Goal: Information Seeking & Learning: Learn about a topic

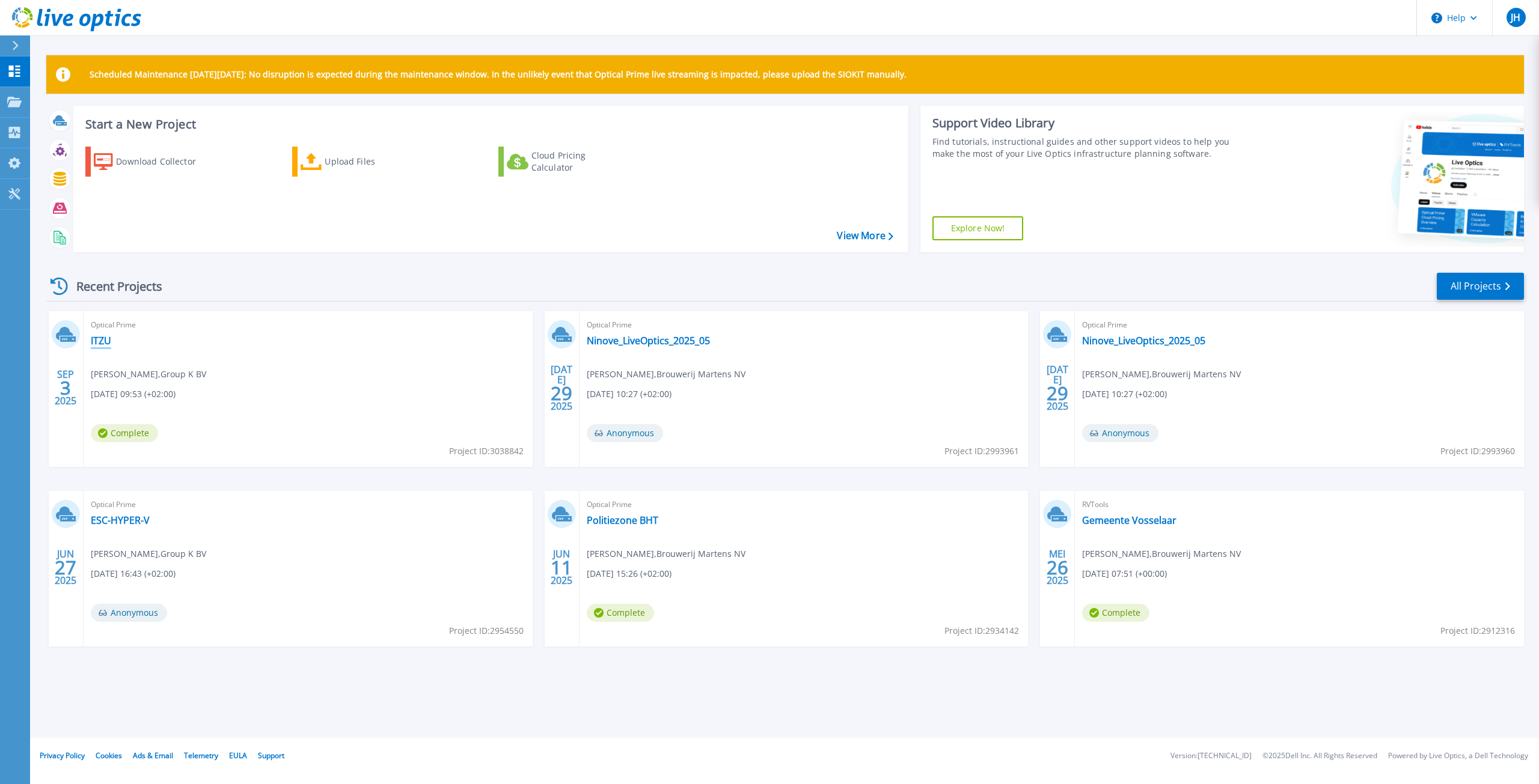
click at [107, 342] on link "ITZU" at bounding box center [101, 340] width 20 height 12
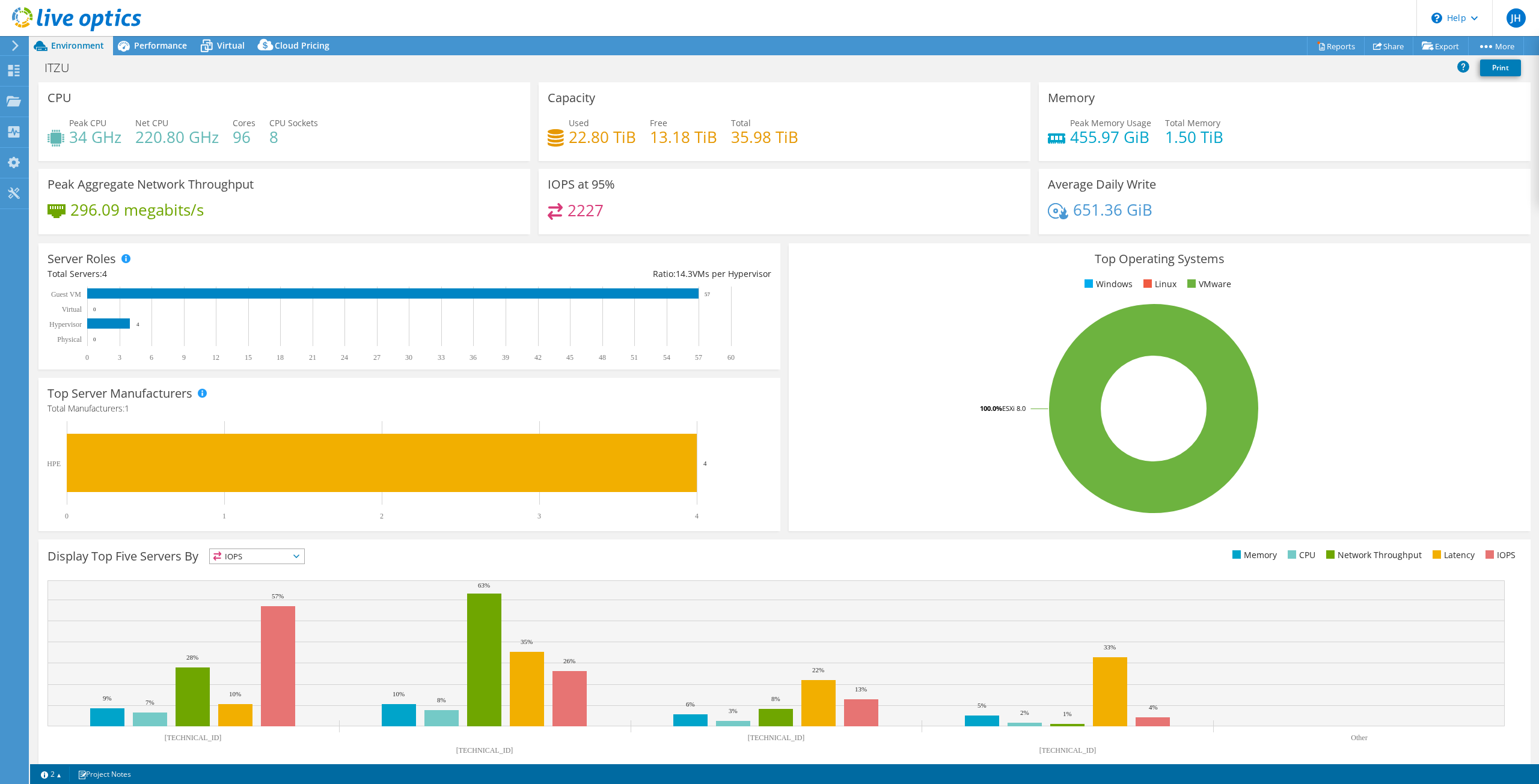
select select "USD"
click at [173, 42] on span "Performance" at bounding box center [160, 45] width 53 height 12
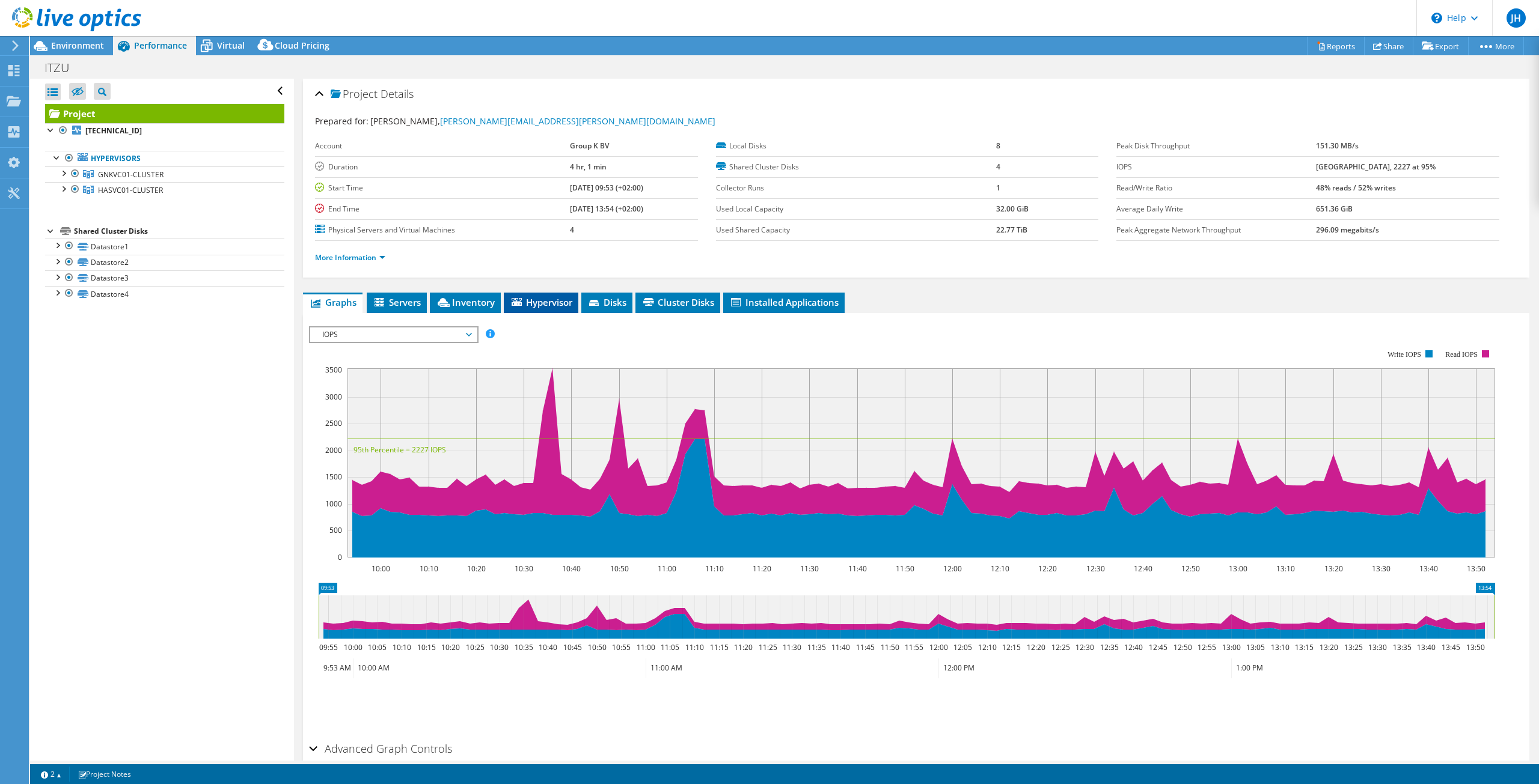
click at [528, 303] on span "Hypervisor" at bounding box center [541, 302] width 63 height 12
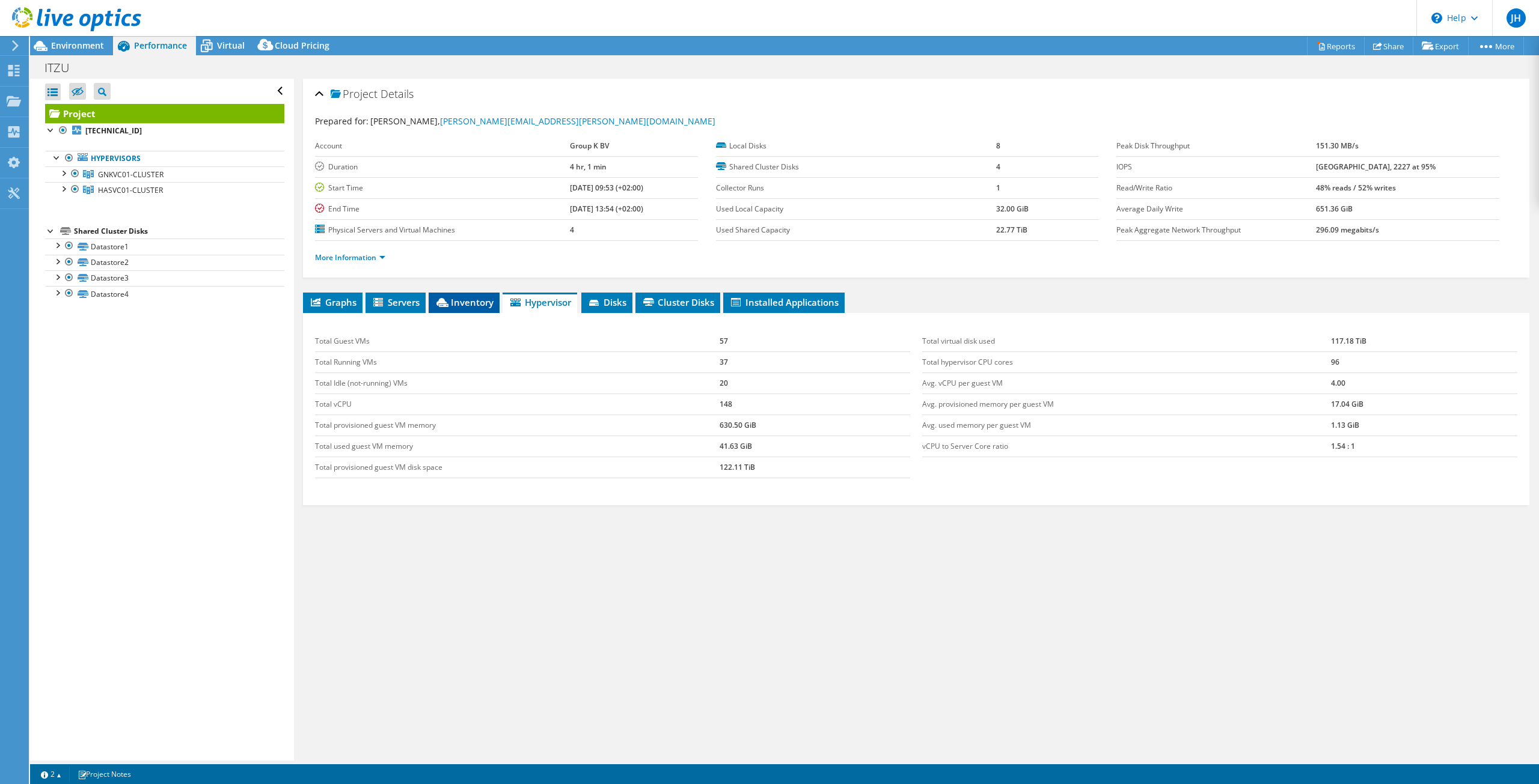
click at [456, 303] on span "Inventory" at bounding box center [463, 302] width 59 height 12
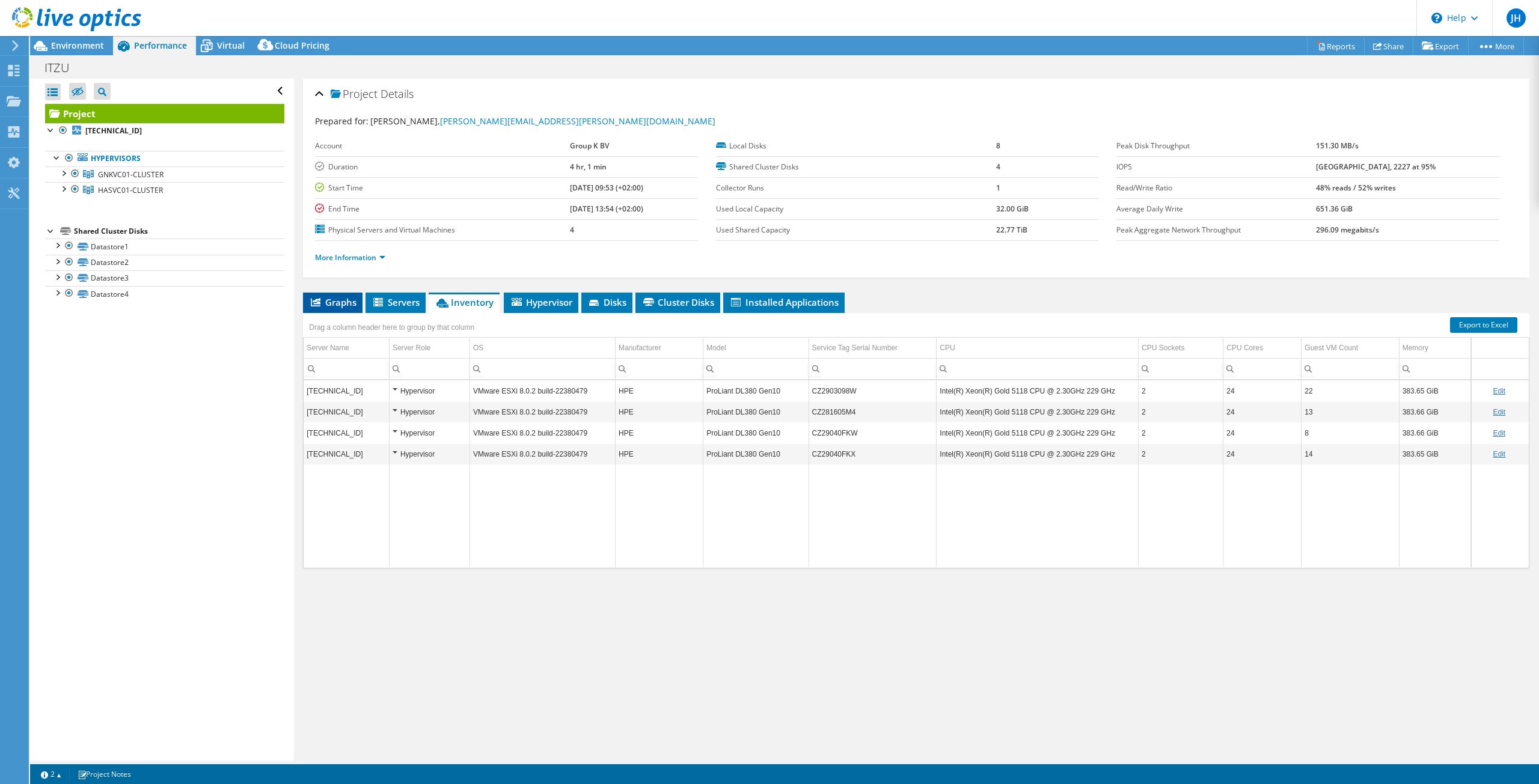
click at [336, 298] on span "Graphs" at bounding box center [332, 302] width 48 height 12
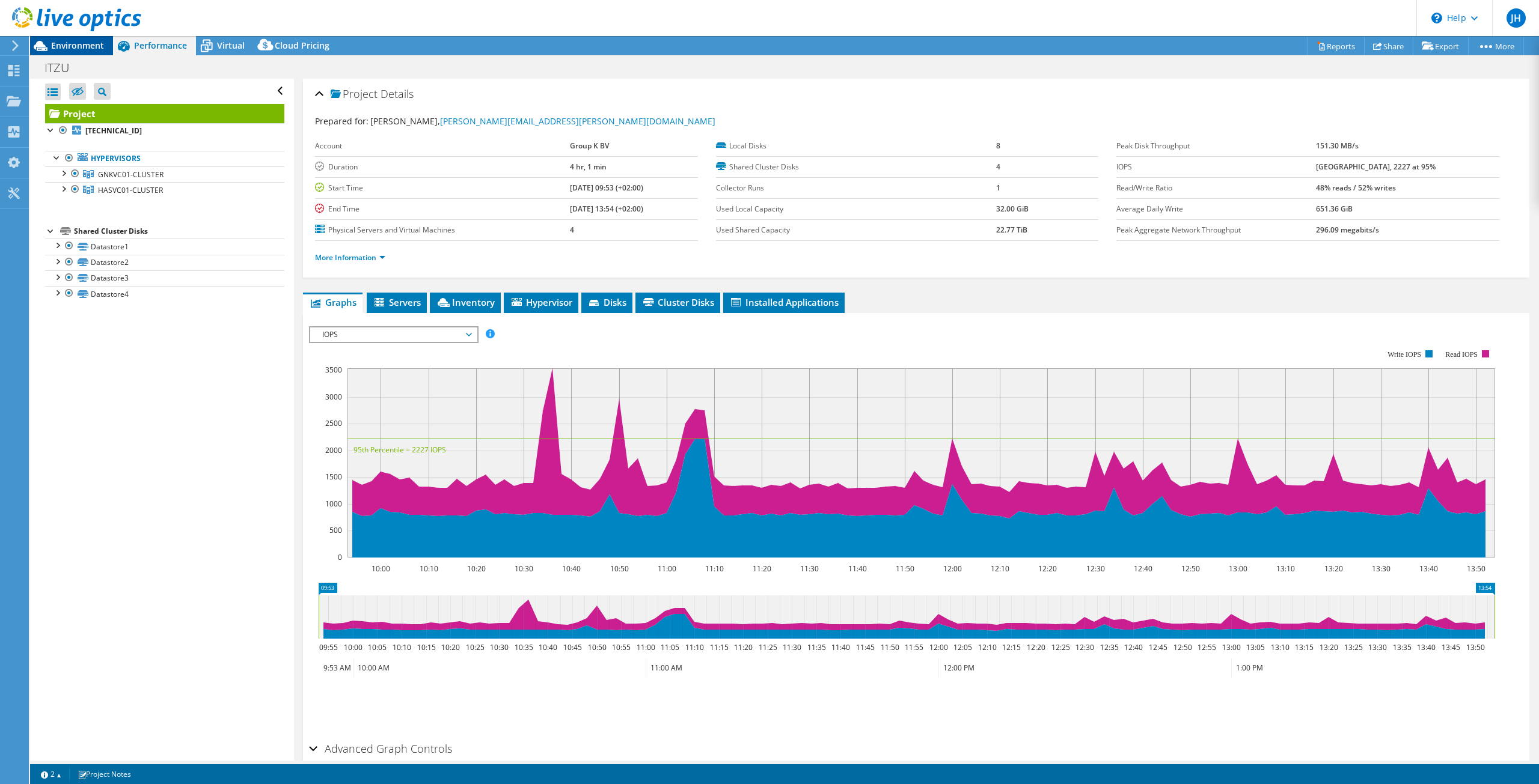
click at [54, 48] on span "Environment" at bounding box center [77, 45] width 53 height 12
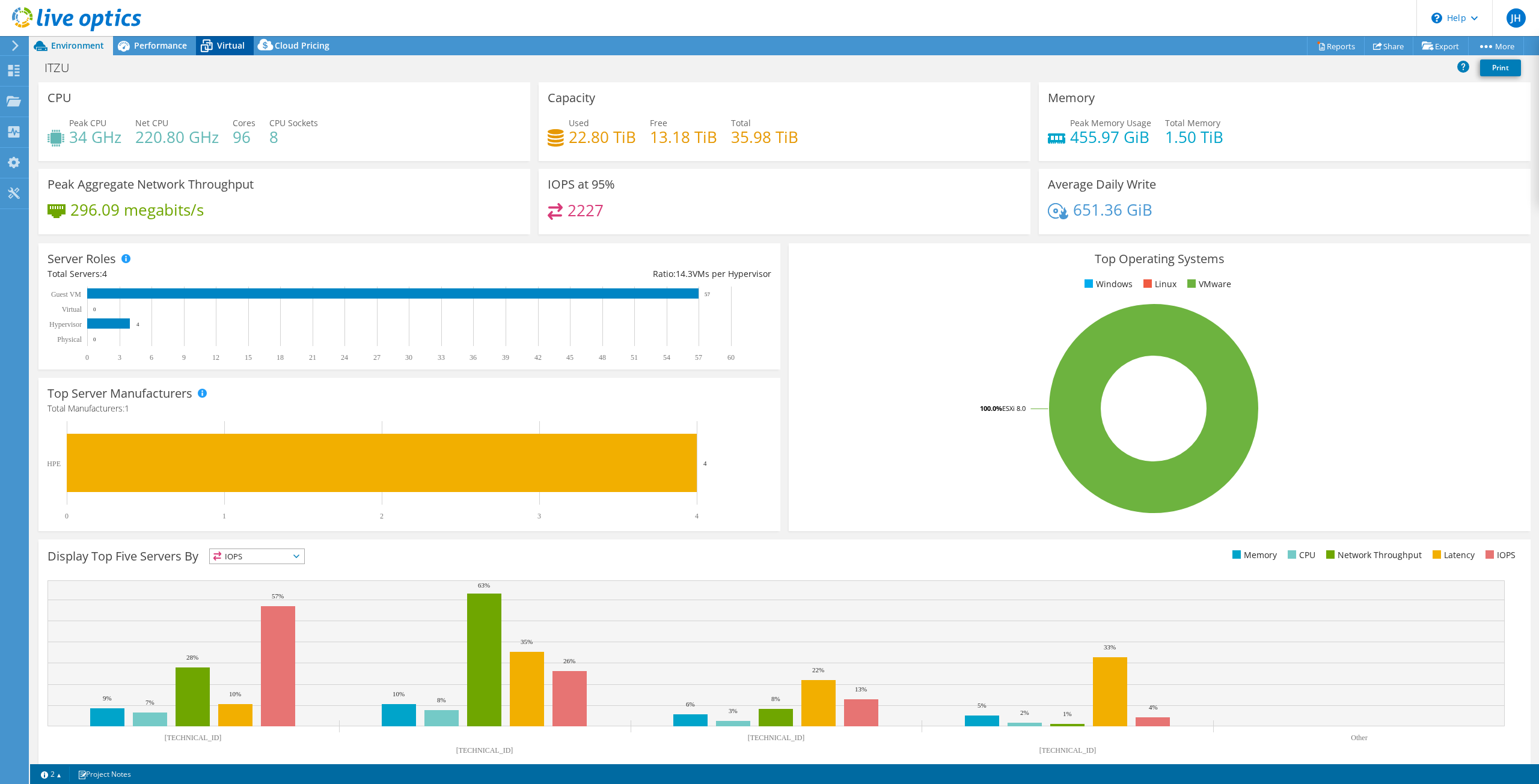
click at [215, 43] on icon at bounding box center [206, 45] width 21 height 21
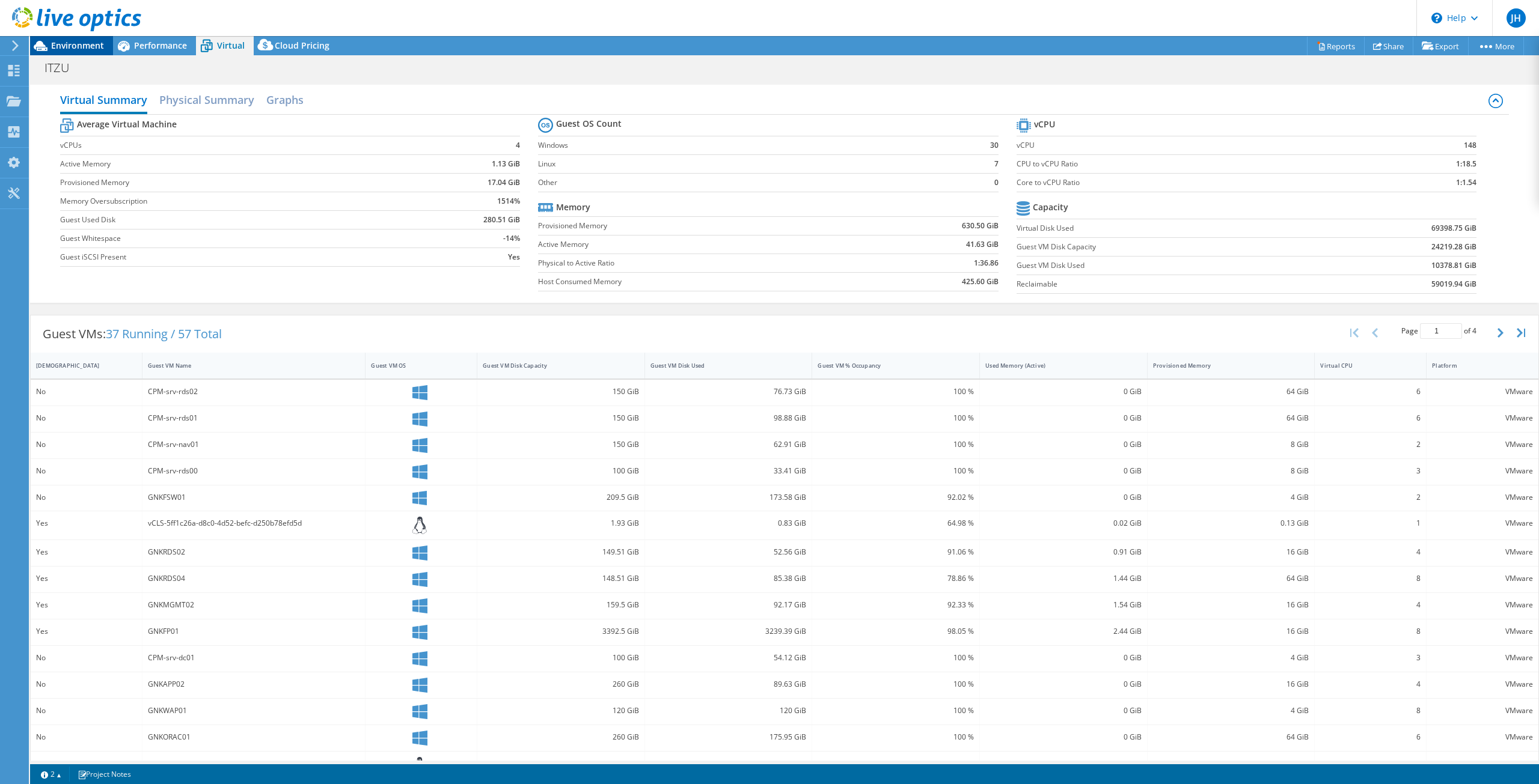
click at [84, 42] on span "Environment" at bounding box center [77, 45] width 53 height 12
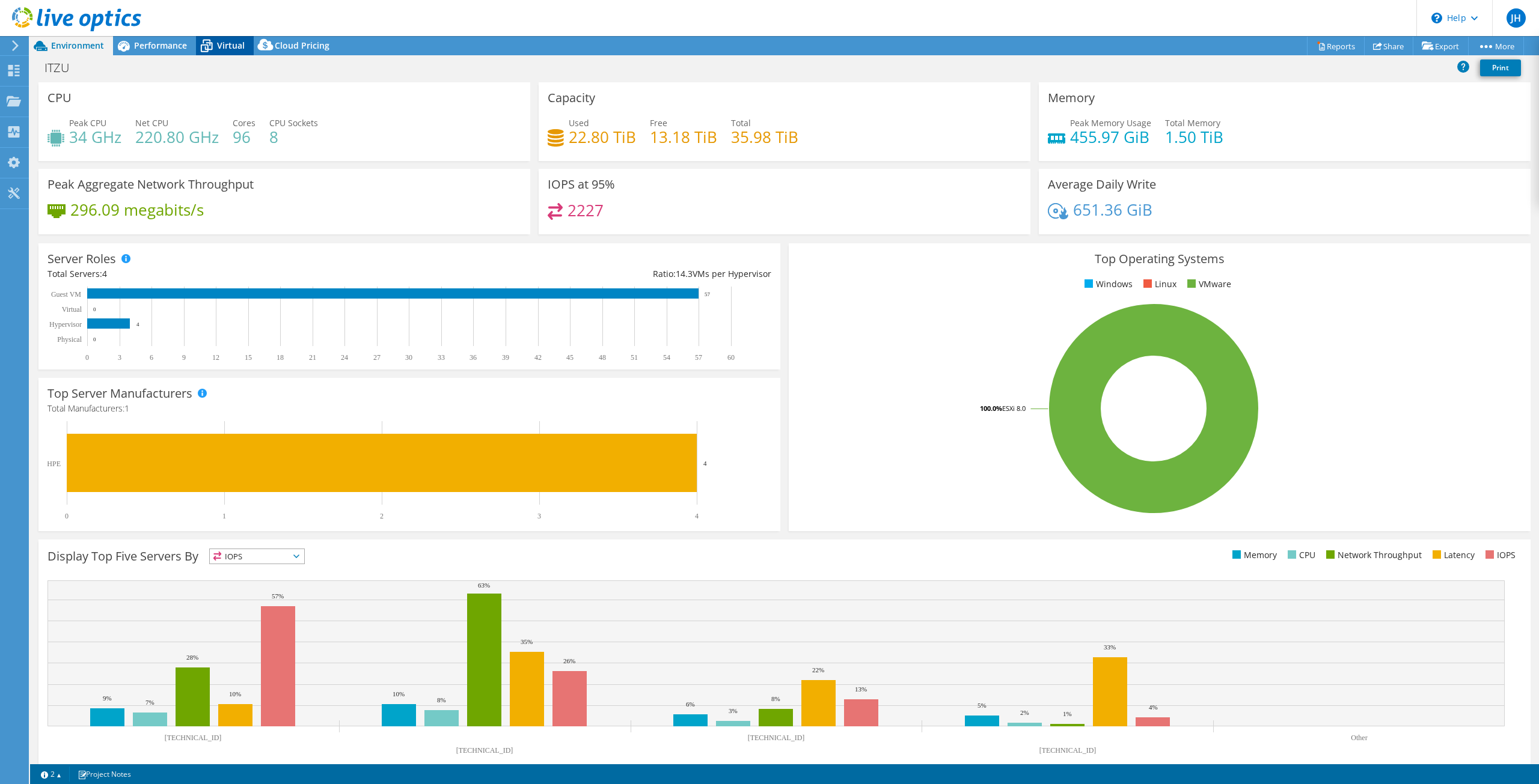
click at [228, 46] on span "Virtual" at bounding box center [230, 45] width 27 height 12
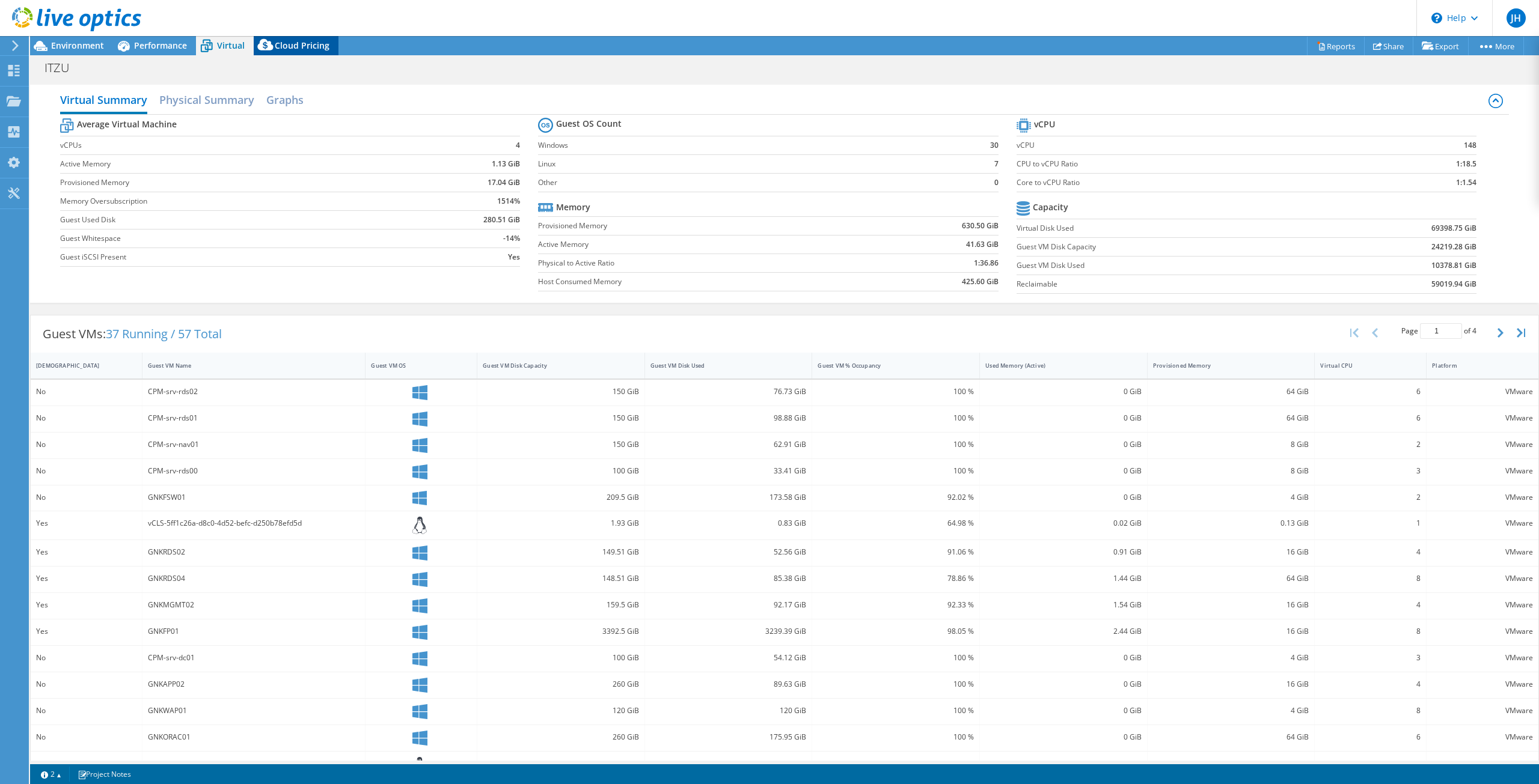
click at [275, 39] on icon at bounding box center [266, 47] width 24 height 24
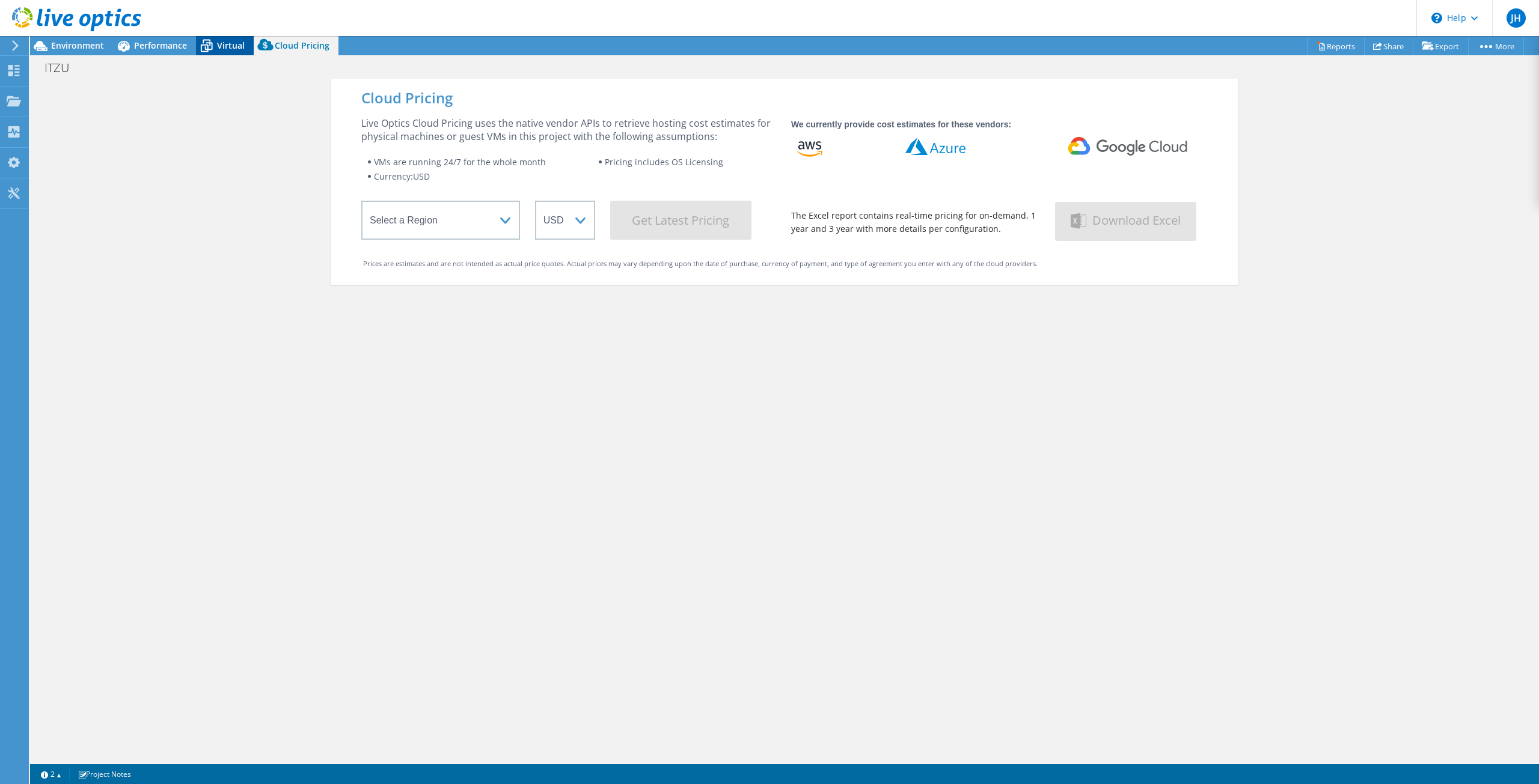
click at [236, 40] on span "Virtual" at bounding box center [230, 45] width 27 height 12
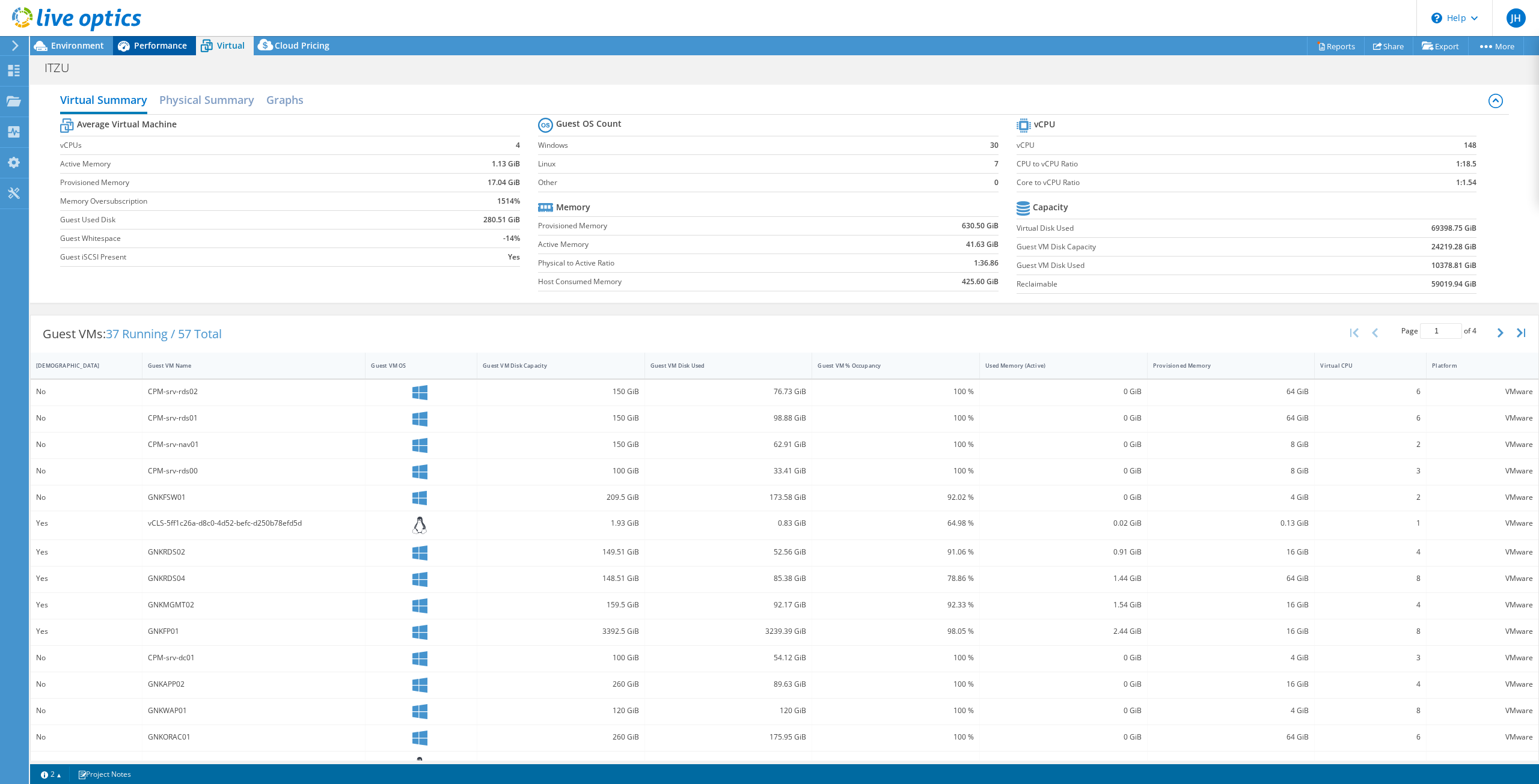
click at [169, 42] on span "Performance" at bounding box center [160, 45] width 53 height 12
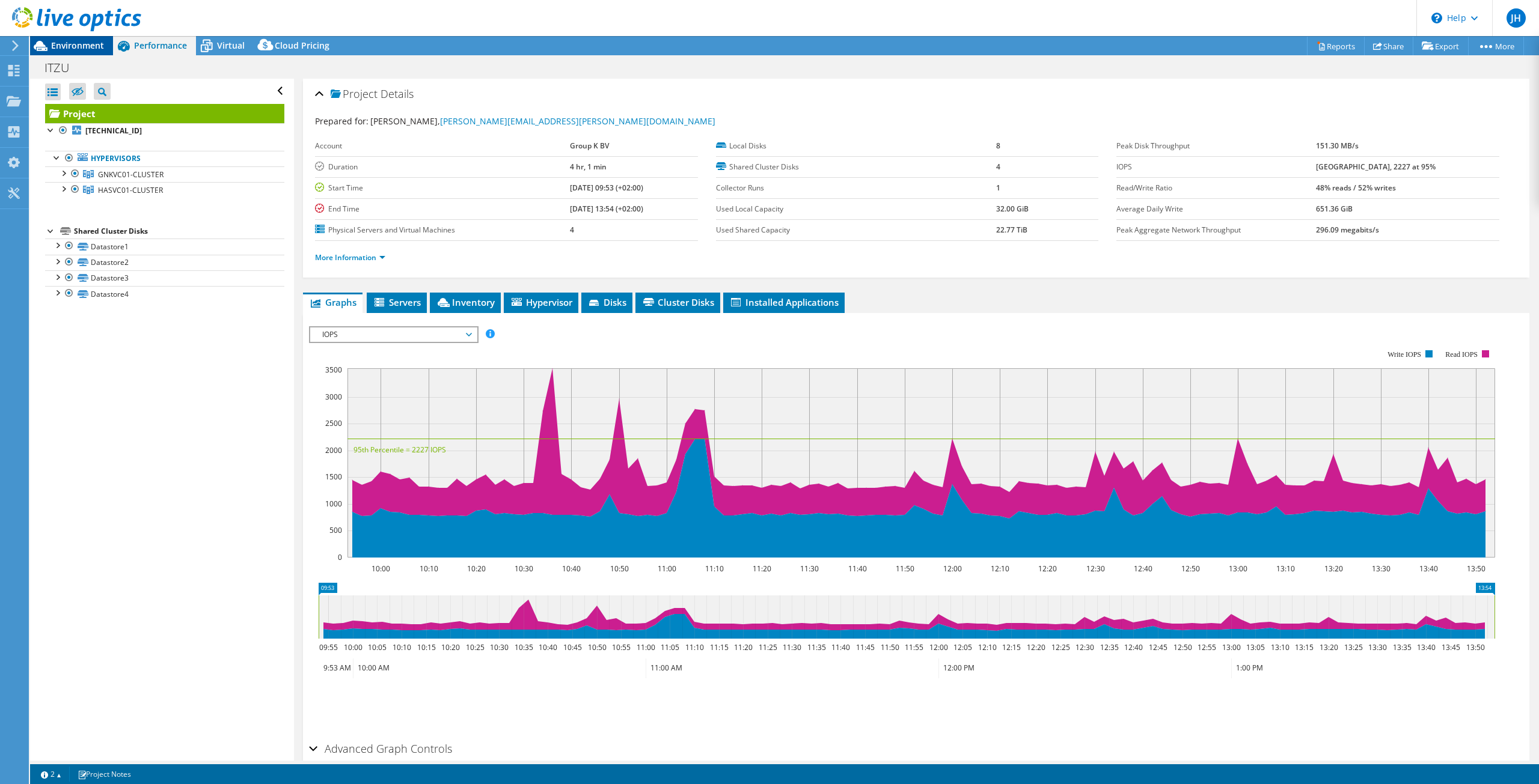
click at [93, 41] on span "Environment" at bounding box center [77, 45] width 53 height 12
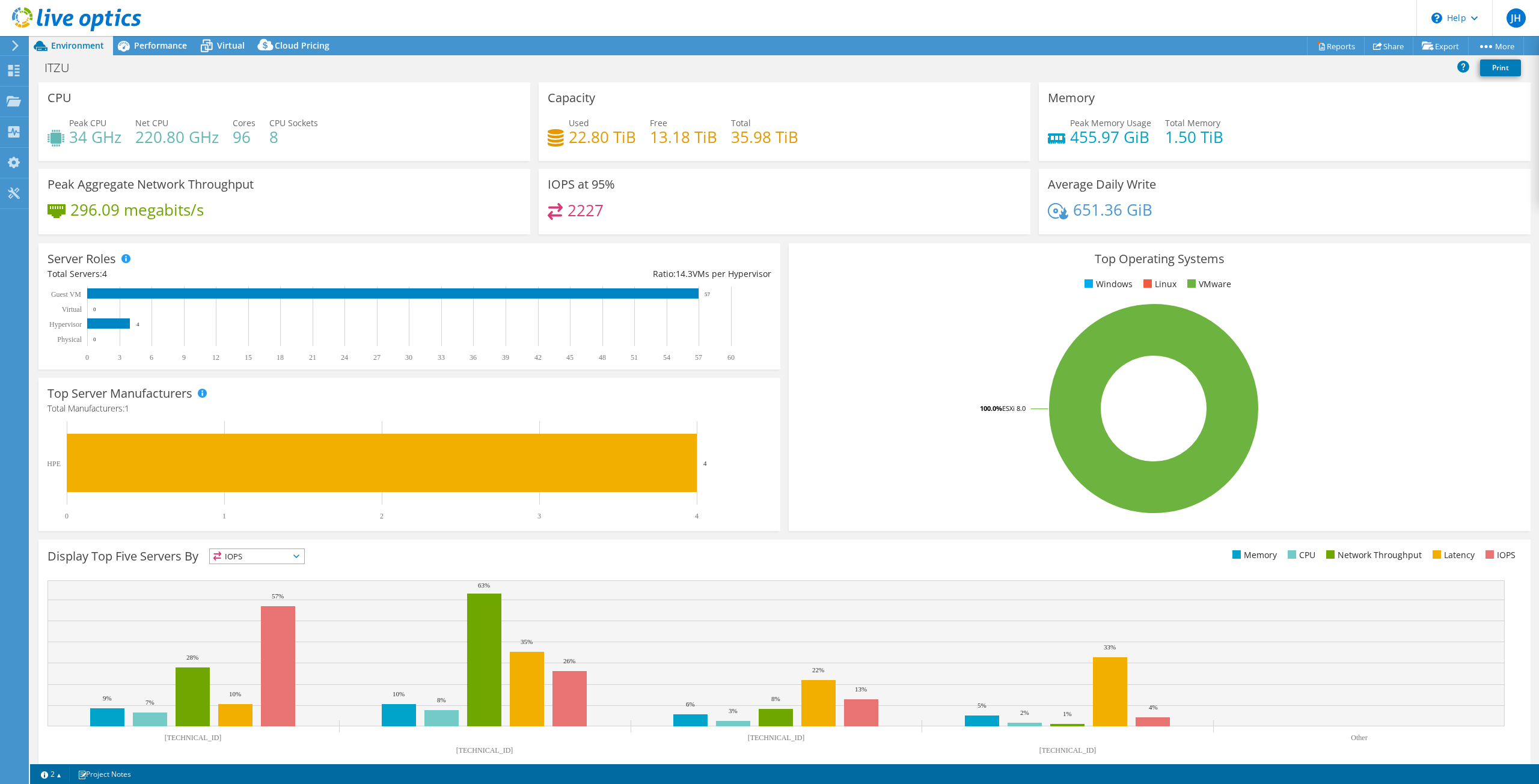
select select "USD"
